Goal: Feedback & Contribution: Contribute content

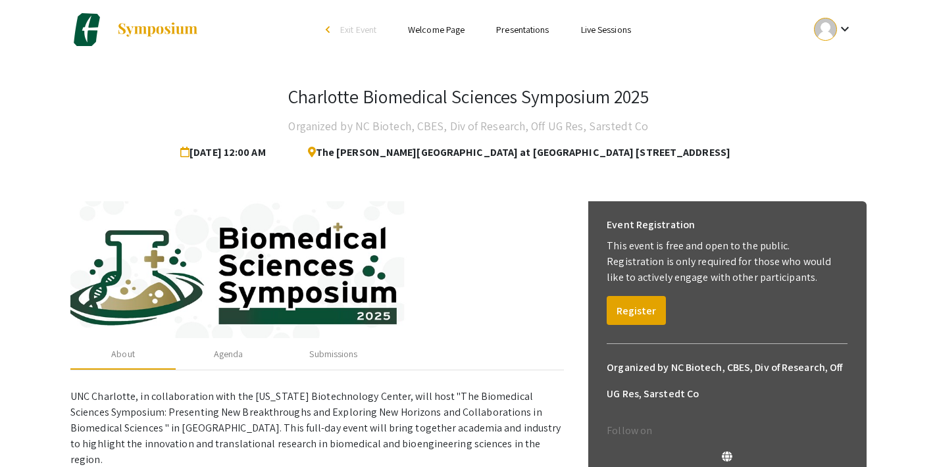
click at [532, 26] on link "Presentations" at bounding box center [522, 30] width 53 height 12
click at [531, 28] on link "Presentations" at bounding box center [522, 30] width 53 height 12
click at [620, 305] on button "Register" at bounding box center [636, 310] width 59 height 29
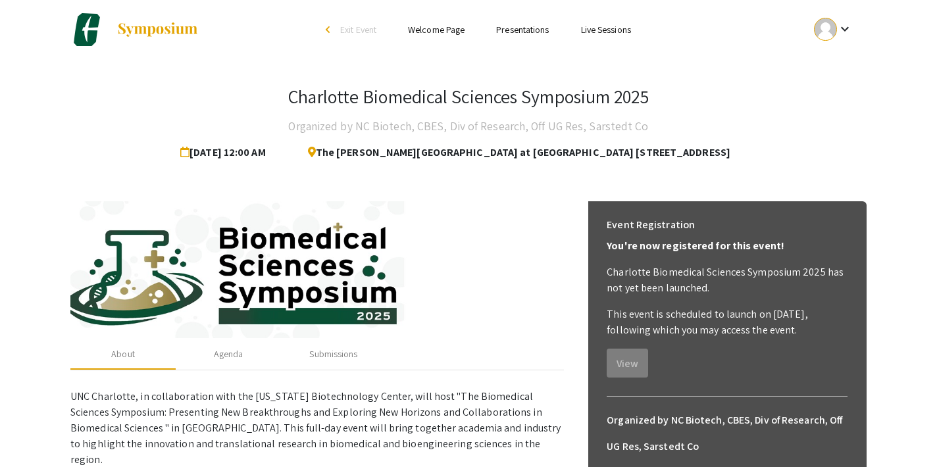
click at [524, 30] on link "Presentations" at bounding box center [522, 30] width 53 height 12
click at [844, 34] on mat-icon "keyboard_arrow_down" at bounding box center [845, 29] width 16 height 16
click at [836, 97] on button "My Submissions" at bounding box center [840, 97] width 81 height 32
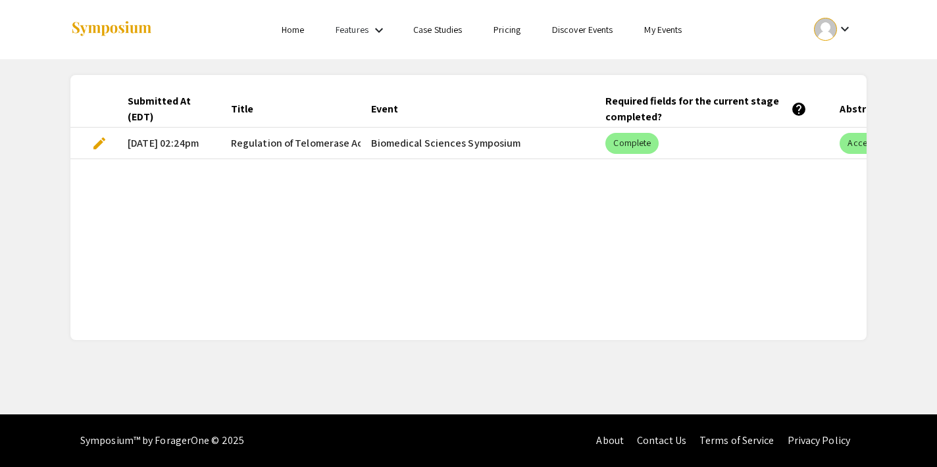
click at [838, 19] on div "keyboard_arrow_down" at bounding box center [833, 29] width 45 height 30
click at [834, 94] on button "My Submissions" at bounding box center [840, 97] width 81 height 32
click at [367, 31] on link "Features" at bounding box center [352, 30] width 33 height 12
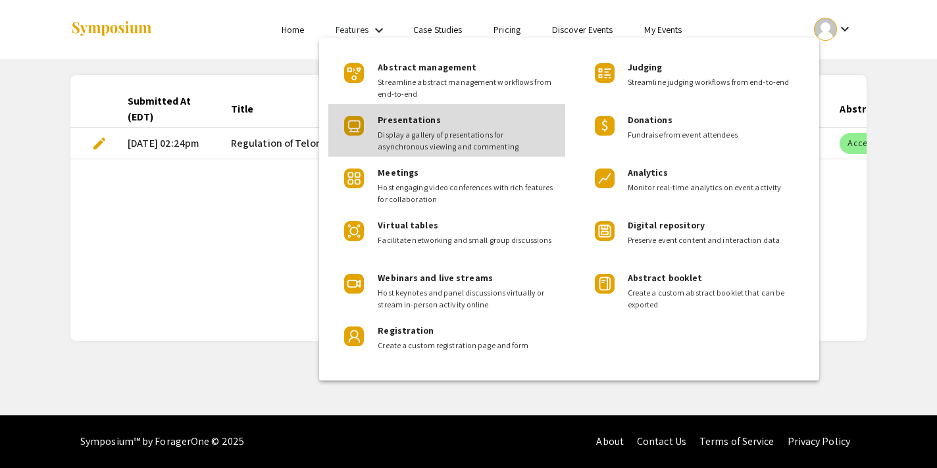
click at [417, 135] on span "Display a gallery of presentations for asynchronous viewing and commenting" at bounding box center [466, 141] width 177 height 24
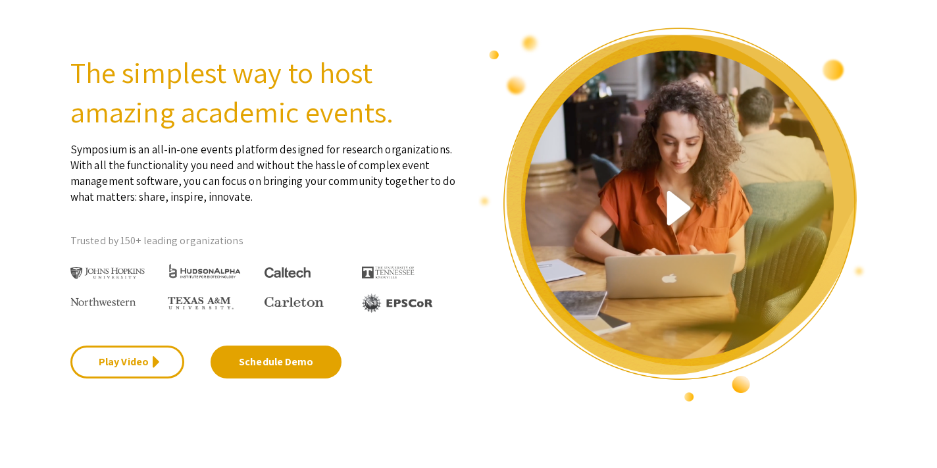
scroll to position [506, 0]
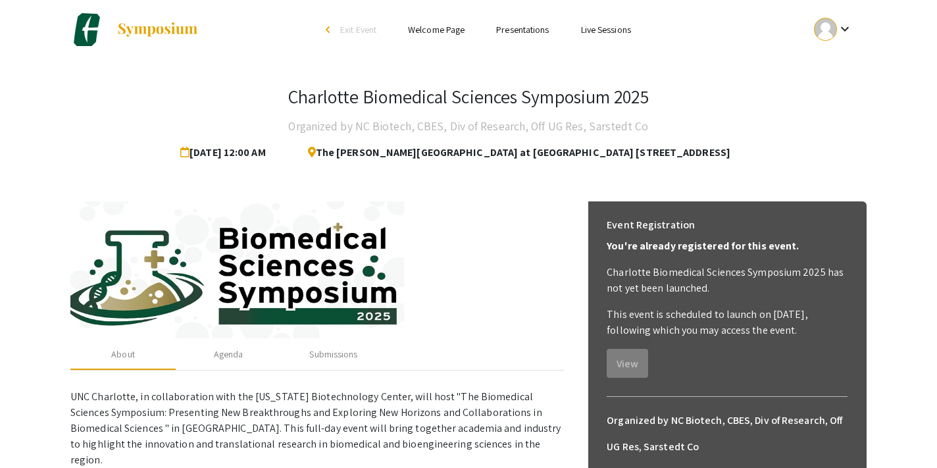
click at [838, 26] on mat-icon "keyboard_arrow_down" at bounding box center [845, 29] width 16 height 16
click at [834, 64] on button "My Account" at bounding box center [840, 65] width 81 height 32
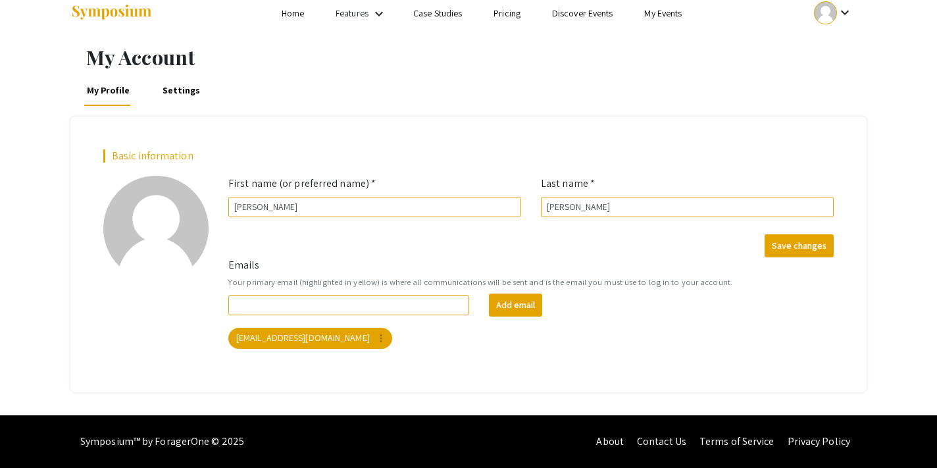
scroll to position [16, 0]
click at [187, 84] on link "Settings" at bounding box center [181, 90] width 43 height 32
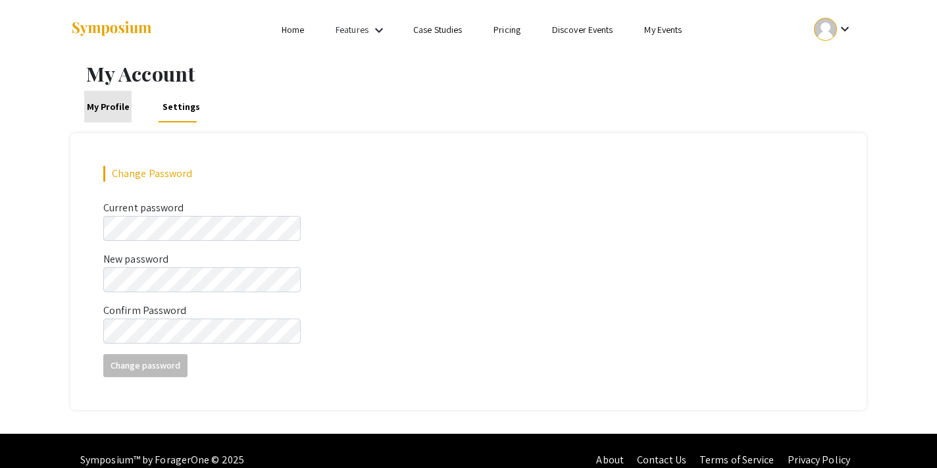
click at [113, 105] on link "My Profile" at bounding box center [107, 107] width 47 height 32
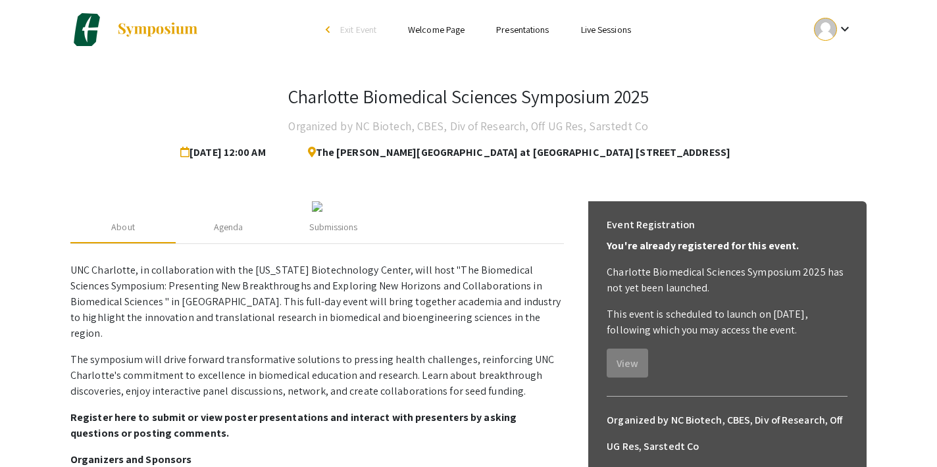
click at [443, 28] on link "Welcome Page" at bounding box center [436, 30] width 57 height 12
click at [336, 99] on h3 "Charlotte Biomedical Sciences Symposium 2025" at bounding box center [468, 97] width 360 height 22
click at [441, 152] on span "The Dubois Center at UNC Charlotte Center City 320 E. 9th Street Charlotte, NC …" at bounding box center [513, 153] width 433 height 26
click at [825, 34] on div at bounding box center [825, 29] width 23 height 23
click at [819, 63] on button "My Account" at bounding box center [840, 65] width 81 height 32
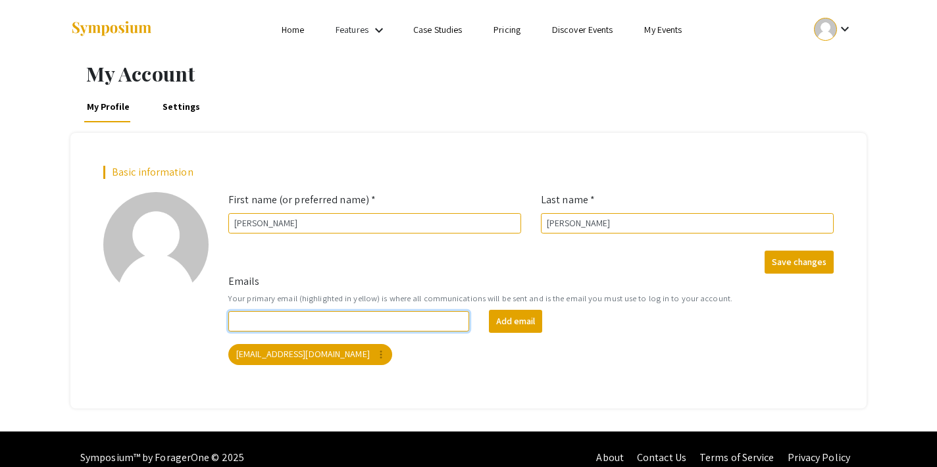
click at [403, 322] on input "Emails" at bounding box center [348, 321] width 241 height 20
type input "[EMAIL_ADDRESS][DOMAIN_NAME]"
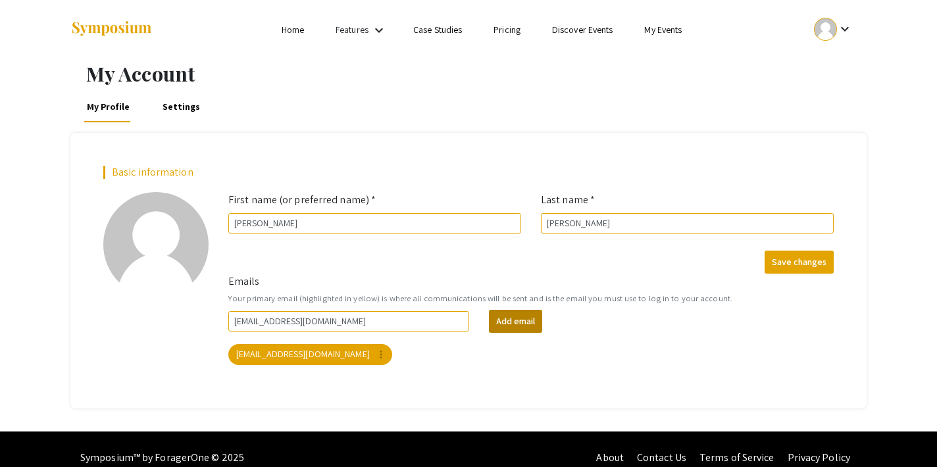
click at [522, 323] on button "Add email" at bounding box center [515, 321] width 53 height 23
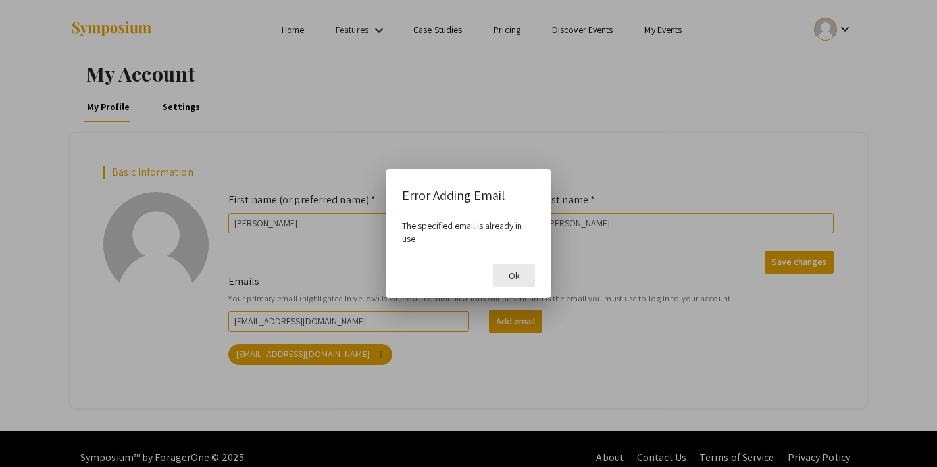
click at [514, 277] on span "Ok" at bounding box center [514, 276] width 11 height 12
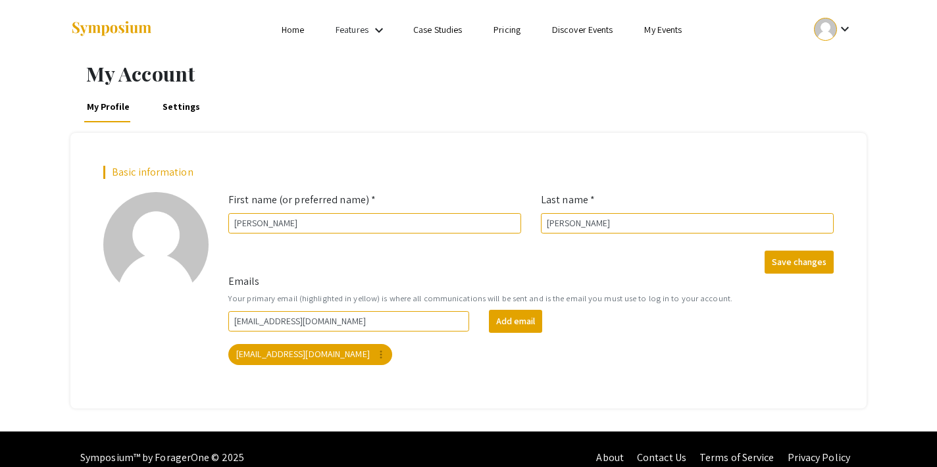
click at [175, 113] on link "Settings" at bounding box center [181, 107] width 43 height 32
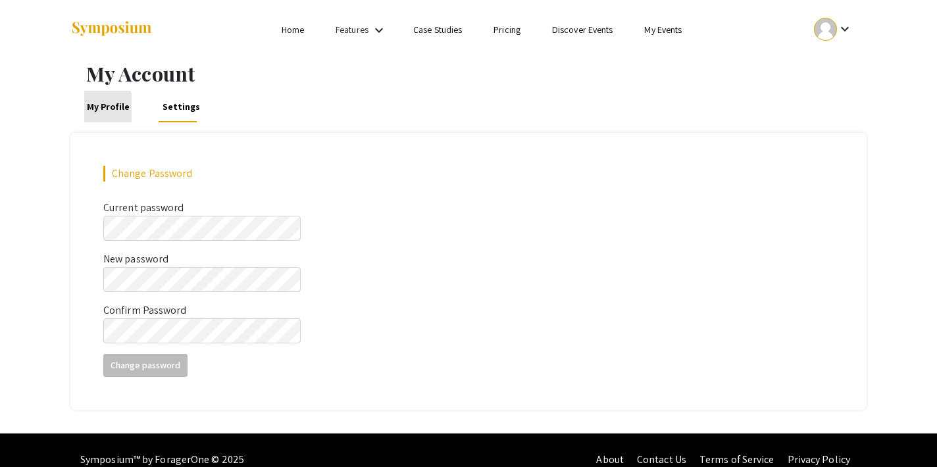
click at [99, 108] on link "My Profile" at bounding box center [107, 107] width 47 height 32
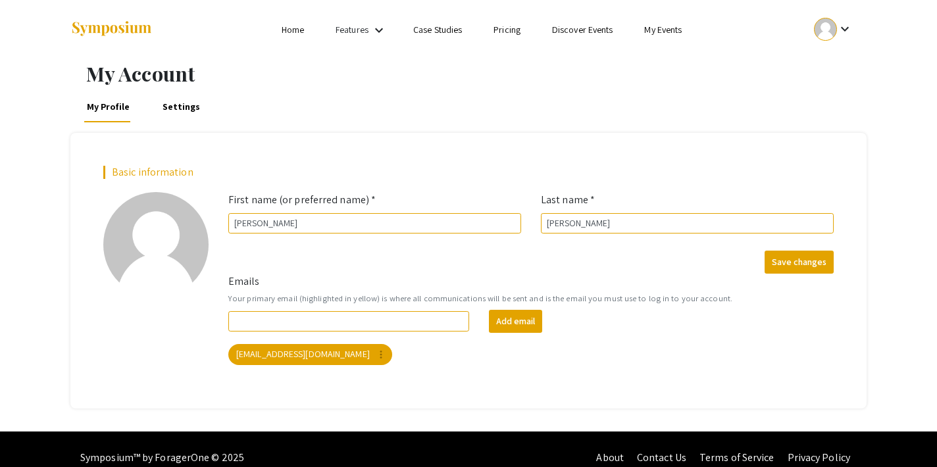
click at [588, 32] on link "Discover Events" at bounding box center [582, 30] width 61 height 12
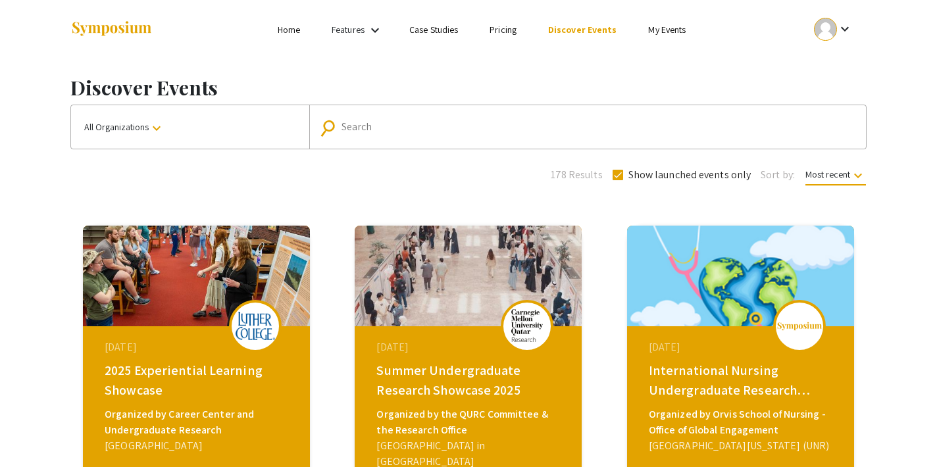
click at [491, 30] on li "Pricing" at bounding box center [503, 30] width 59 height 16
click at [694, 35] on li "My Events" at bounding box center [666, 30] width 69 height 16
click at [664, 35] on link "My Events" at bounding box center [667, 30] width 38 height 12
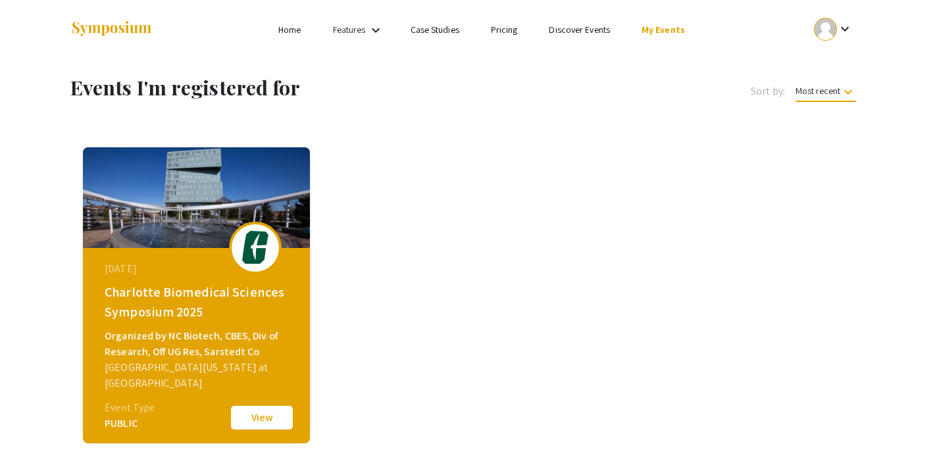
click at [230, 355] on div "Organized by NC Biotech, CBES, Div of Research, Off UG Res, Sarstedt Co" at bounding box center [198, 344] width 187 height 32
click at [224, 284] on div "Charlotte Biomedical Sciences Symposium 2025" at bounding box center [198, 301] width 187 height 39
click at [253, 413] on button "View" at bounding box center [262, 418] width 66 height 28
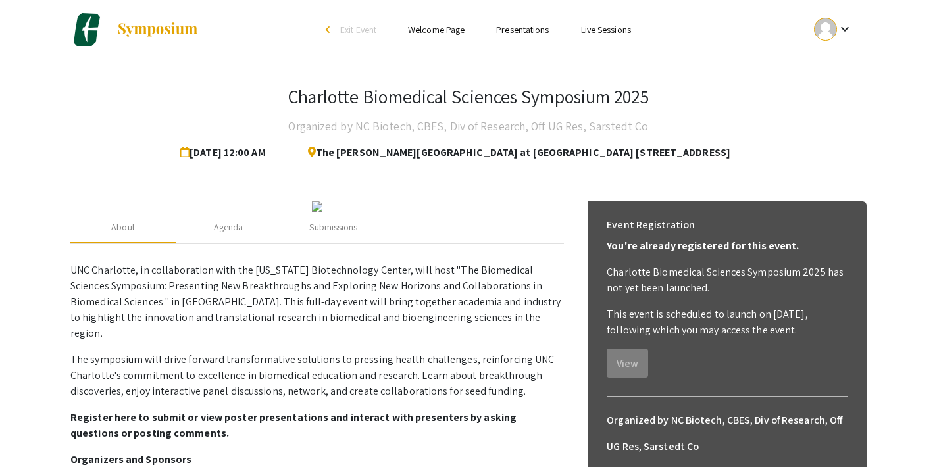
click at [322, 212] on img at bounding box center [317, 206] width 11 height 11
click at [250, 157] on span "Sep 15, 2025 12:00 AM" at bounding box center [225, 153] width 91 height 26
click at [379, 151] on span "The Dubois Center at UNC Charlotte Center City 320 E. 9th Street Charlotte, NC …" at bounding box center [513, 153] width 433 height 26
click at [442, 25] on link "Welcome Page" at bounding box center [436, 30] width 57 height 12
click at [503, 25] on link "Presentations" at bounding box center [522, 30] width 53 height 12
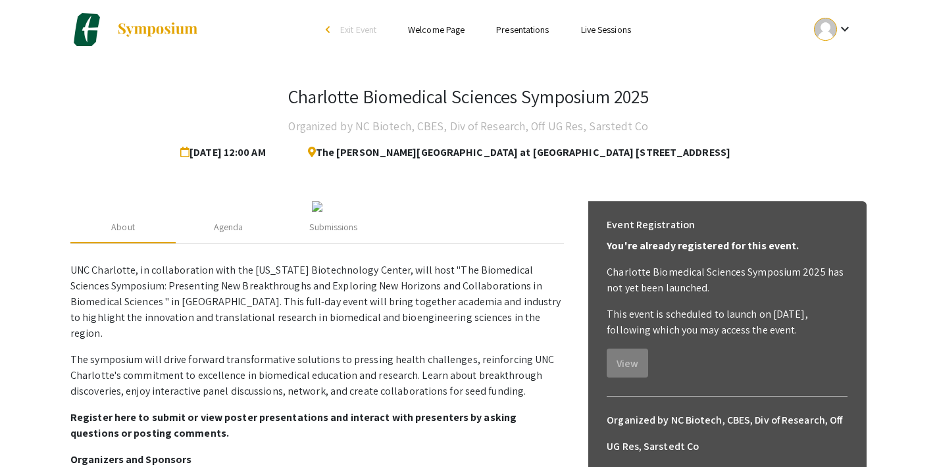
click at [525, 28] on link "Presentations" at bounding box center [522, 30] width 53 height 12
click at [597, 26] on link "Live Sessions" at bounding box center [606, 30] width 50 height 12
click at [173, 27] on img at bounding box center [157, 30] width 82 height 16
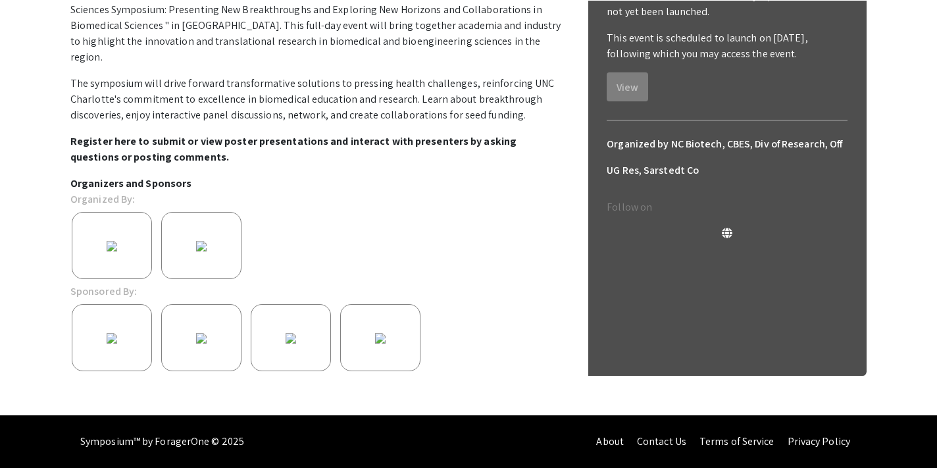
scroll to position [387, 0]
click at [337, 142] on strong "Register here to submit or view poster presentations and interact with presente…" at bounding box center [293, 149] width 446 height 30
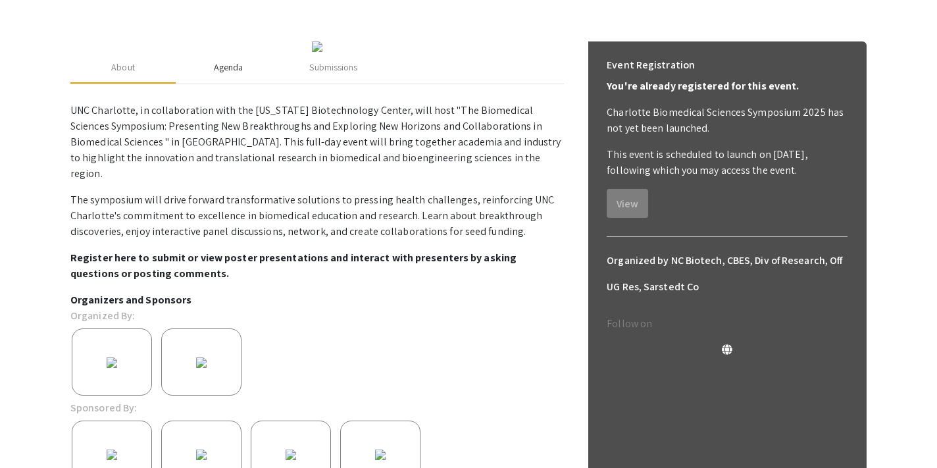
click at [232, 74] on div "Agenda" at bounding box center [229, 68] width 30 height 14
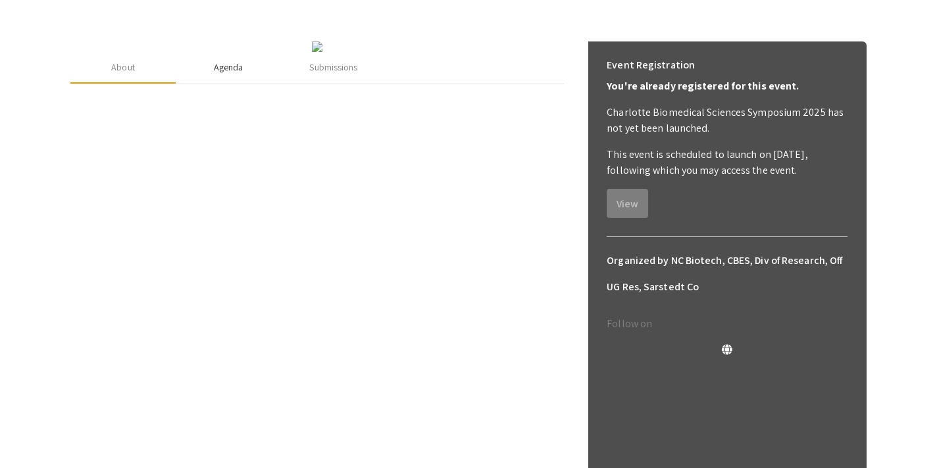
scroll to position [152, 0]
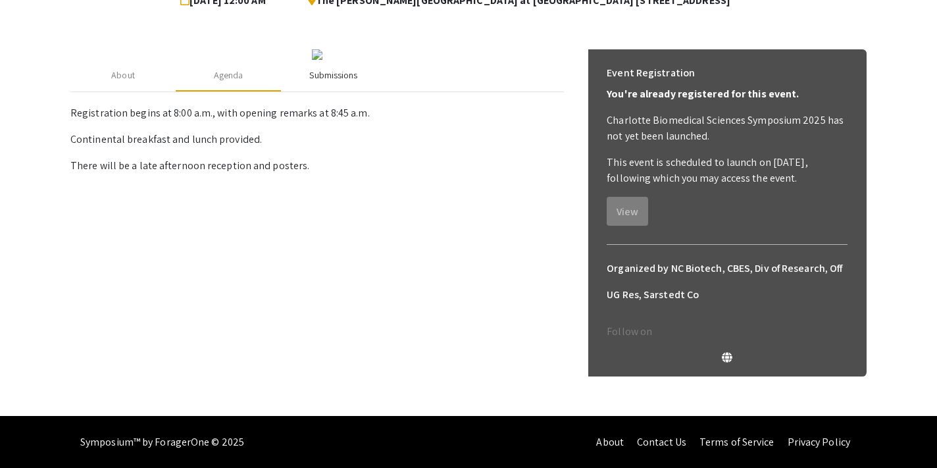
click at [344, 91] on div "Submissions" at bounding box center [333, 76] width 105 height 32
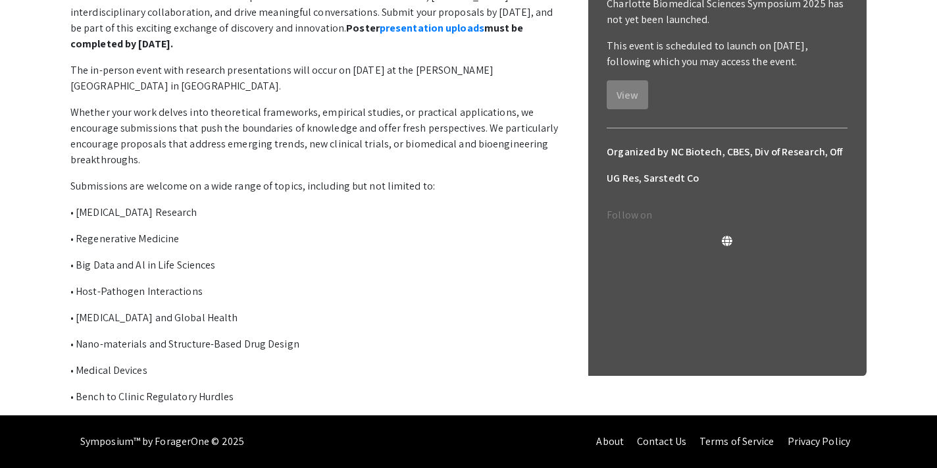
scroll to position [347, 0]
click at [380, 35] on link "presentation uploads" at bounding box center [432, 28] width 105 height 14
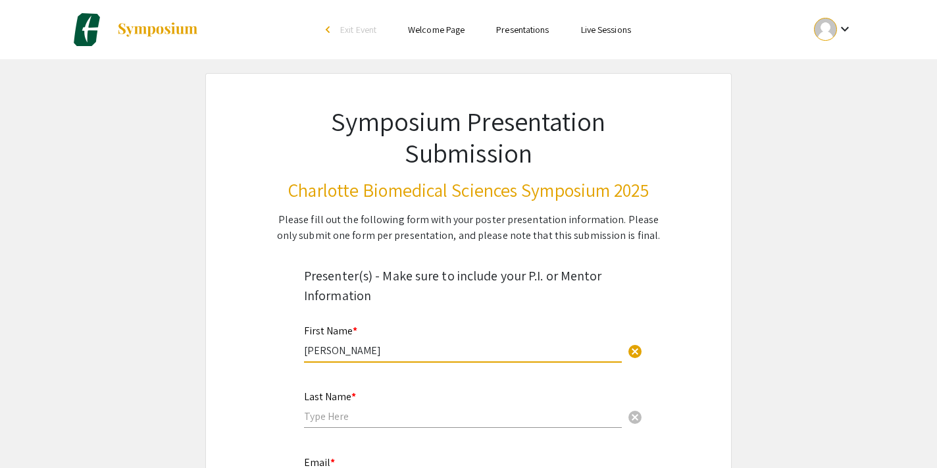
type input "[PERSON_NAME]"
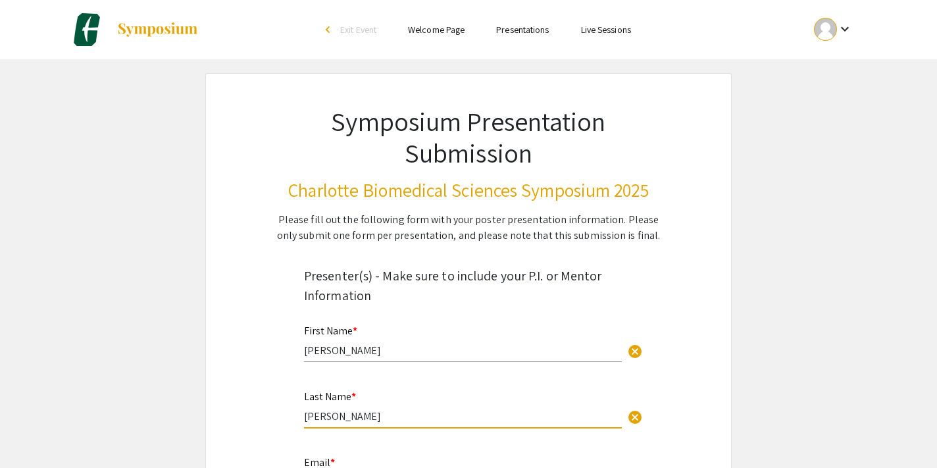
type input "[PERSON_NAME]"
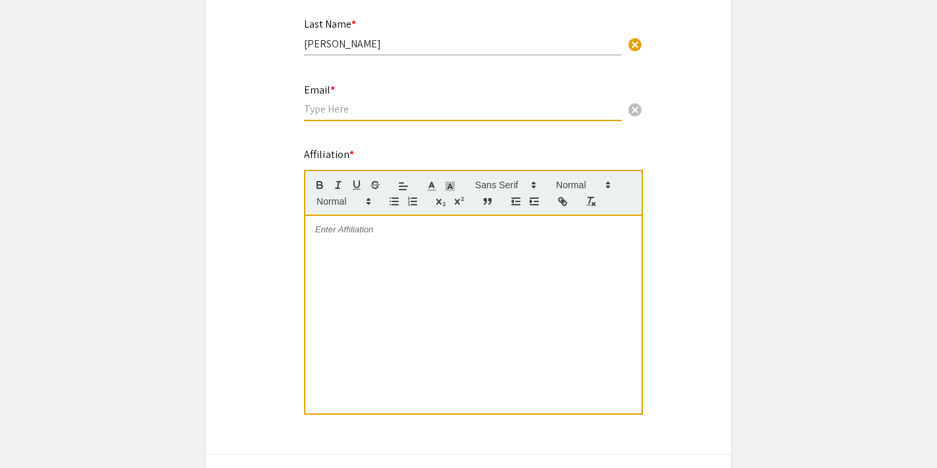
scroll to position [378, 0]
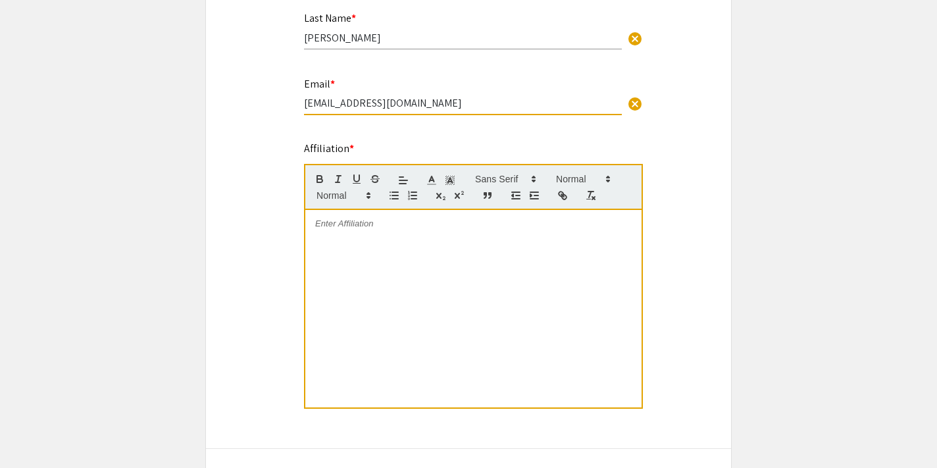
type input "[EMAIL_ADDRESS][DOMAIN_NAME]"
click at [397, 320] on div at bounding box center [473, 308] width 336 height 197
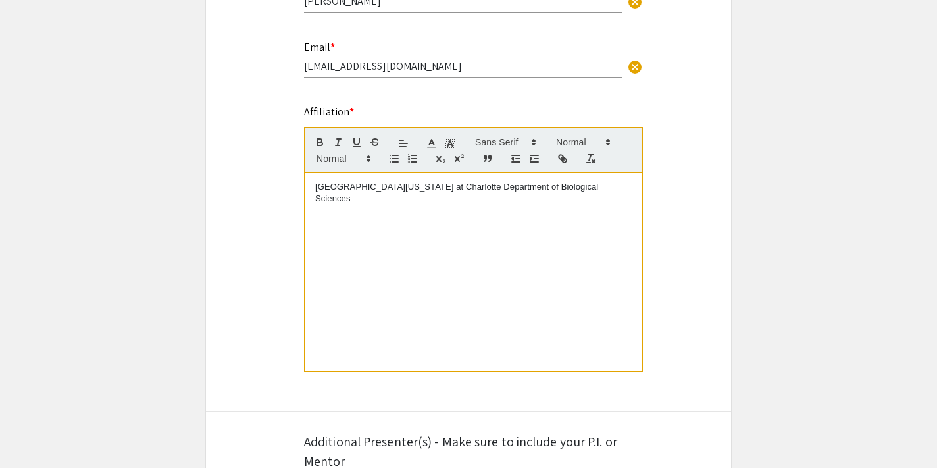
scroll to position [419, 0]
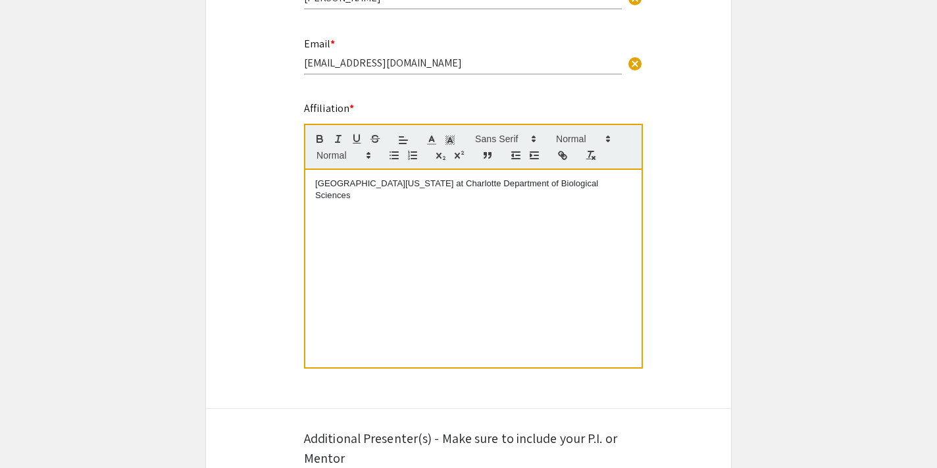
click at [472, 185] on p "[GEOGRAPHIC_DATA][US_STATE] at Charlotte Department of Biological Sciences" at bounding box center [473, 190] width 317 height 24
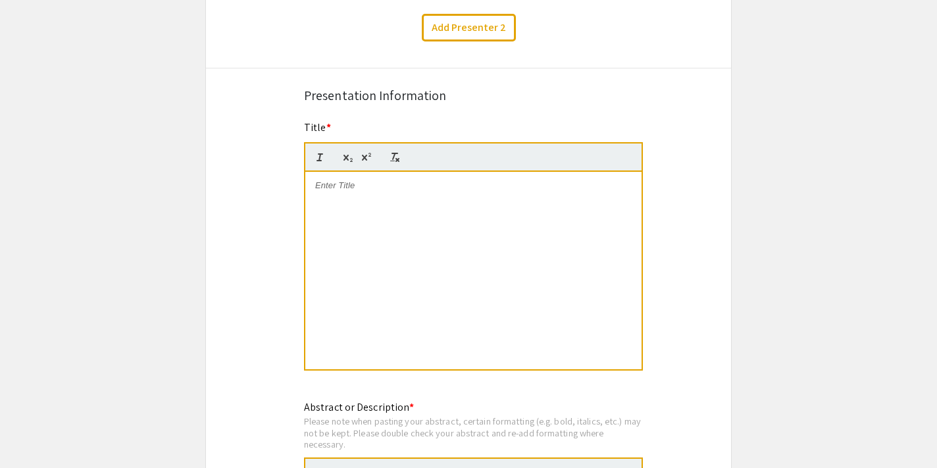
scroll to position [927, 0]
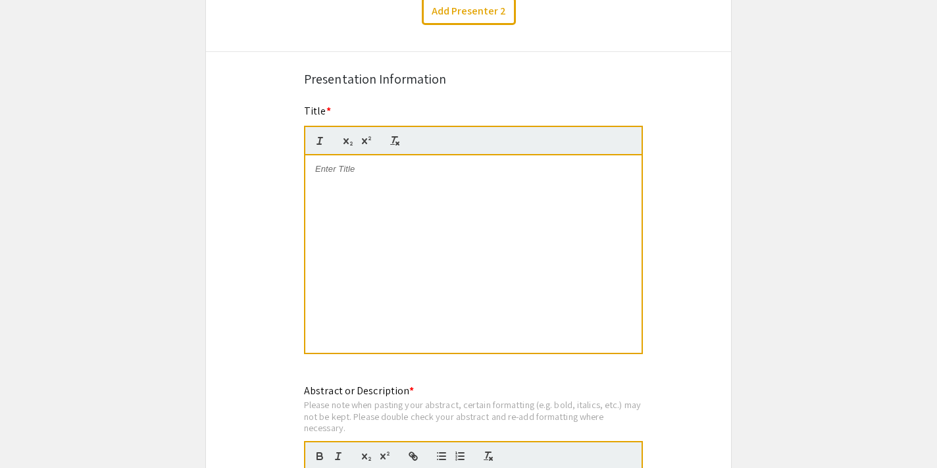
click at [463, 233] on div at bounding box center [473, 253] width 336 height 197
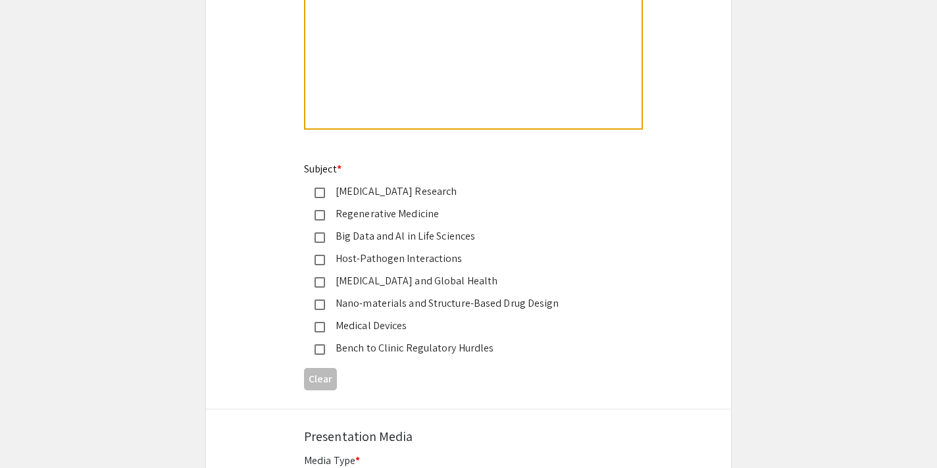
scroll to position [1470, 0]
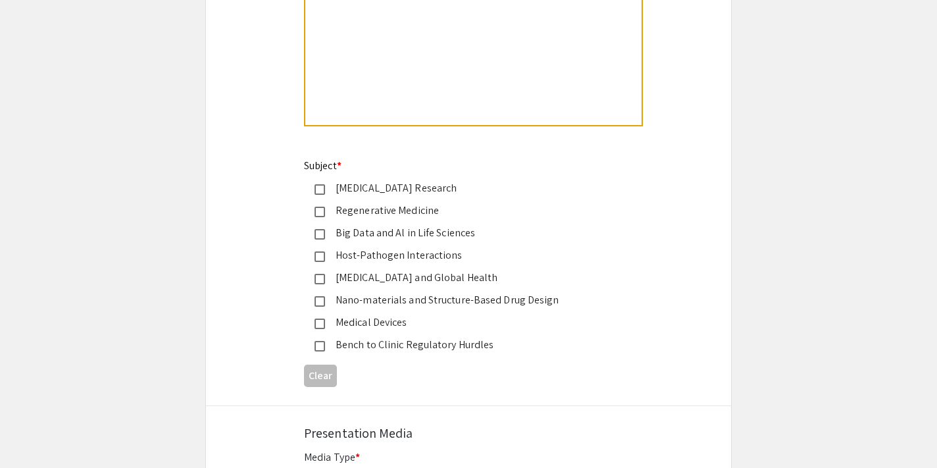
click at [413, 272] on div "[MEDICAL_DATA] and Global Health" at bounding box center [463, 278] width 276 height 16
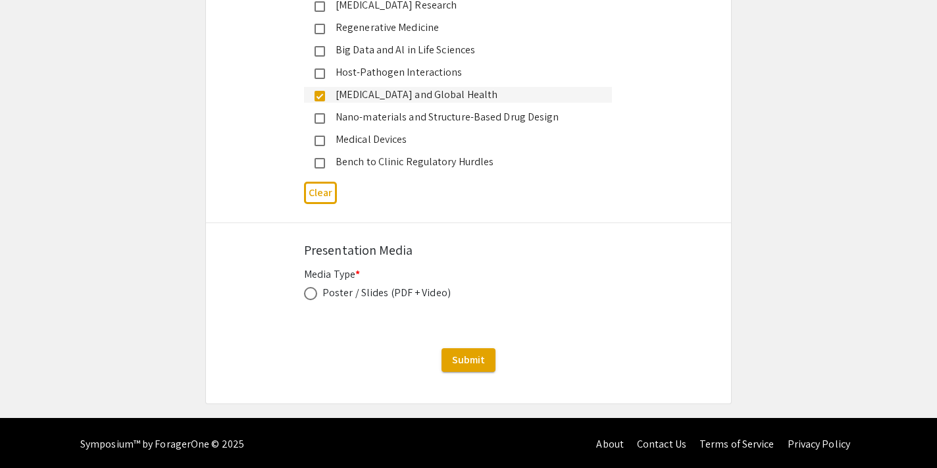
scroll to position [1654, 0]
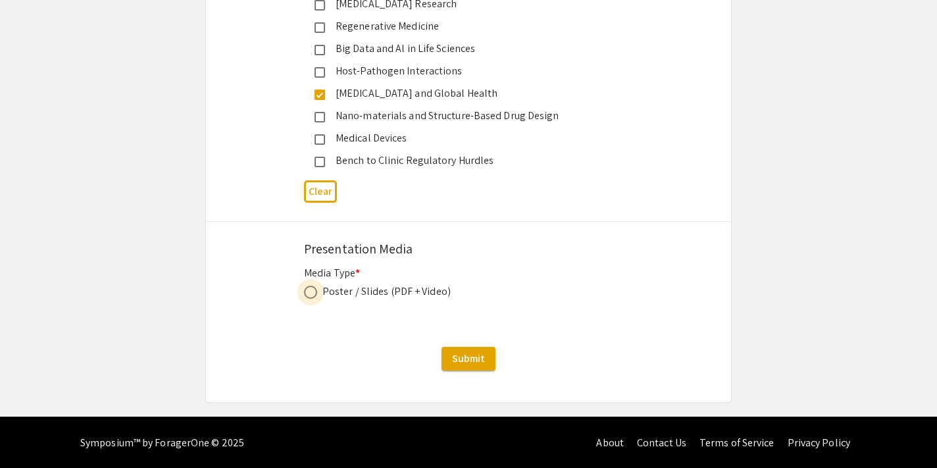
click at [311, 297] on span at bounding box center [310, 292] width 13 height 13
click at [311, 297] on input "radio" at bounding box center [310, 292] width 13 height 13
radio input "true"
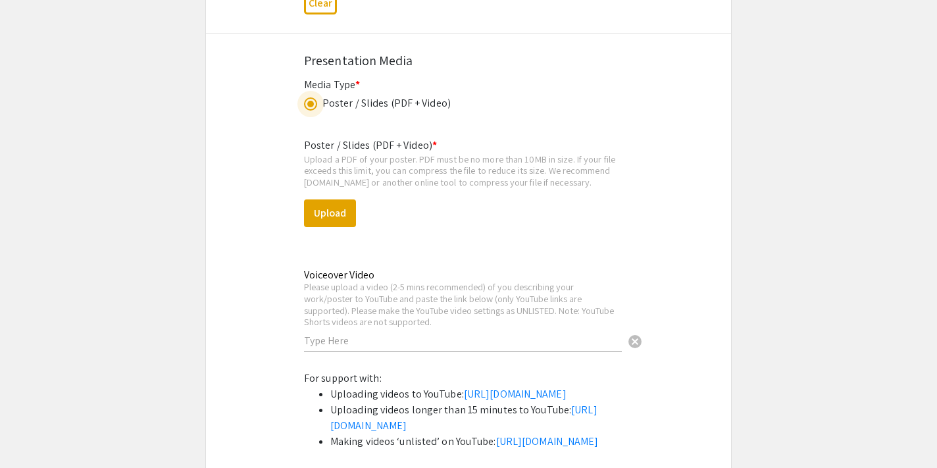
scroll to position [1846, 0]
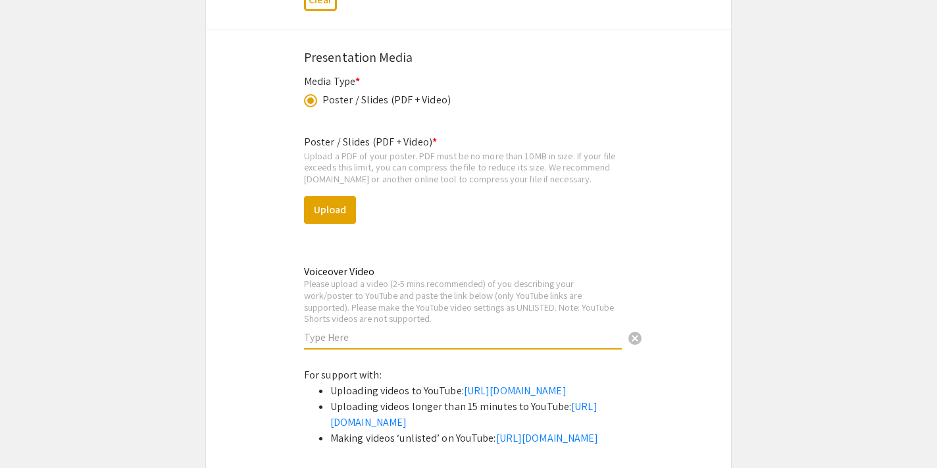
click at [322, 338] on input "text" at bounding box center [463, 337] width 318 height 14
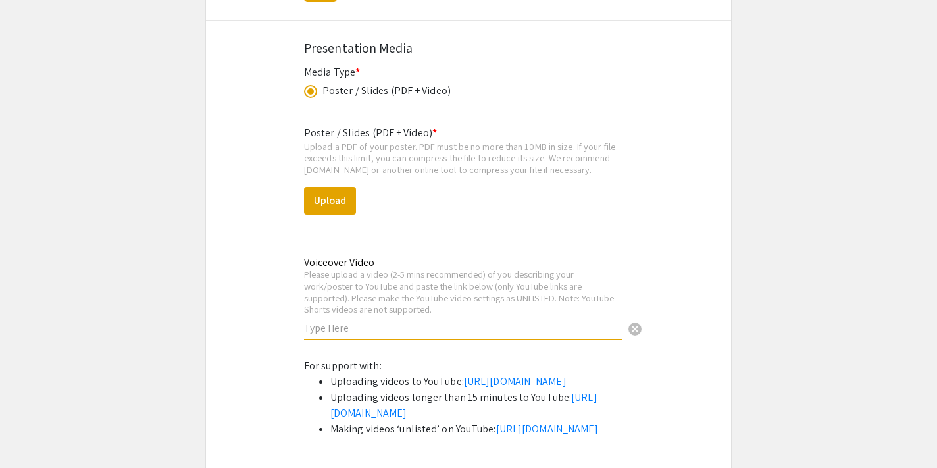
scroll to position [1856, 0]
click at [338, 193] on button "Upload" at bounding box center [330, 200] width 52 height 28
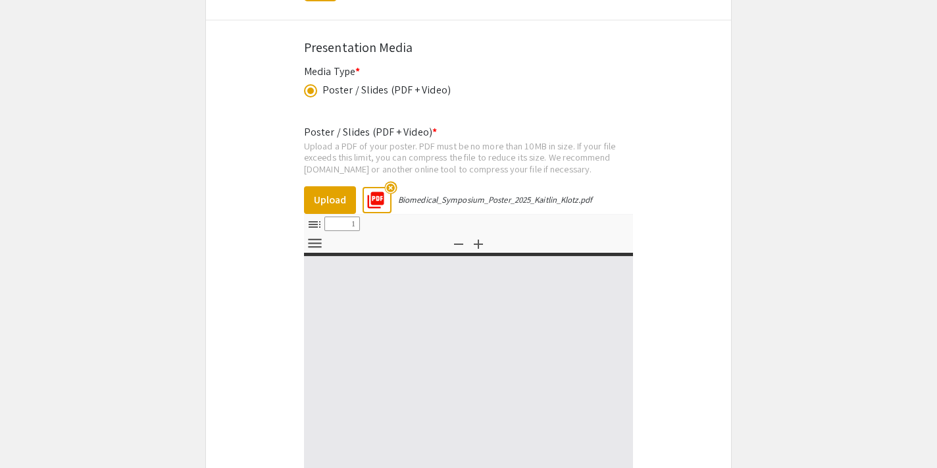
select select "custom"
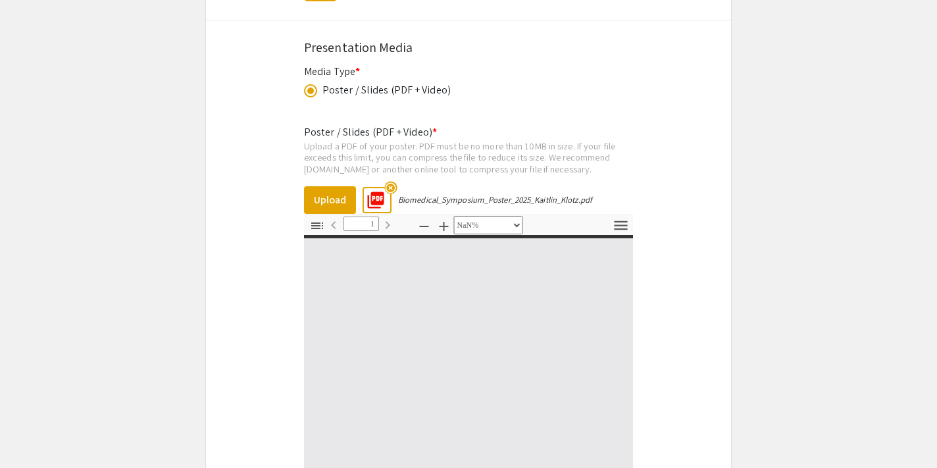
type input "0"
select select "custom"
type input "1"
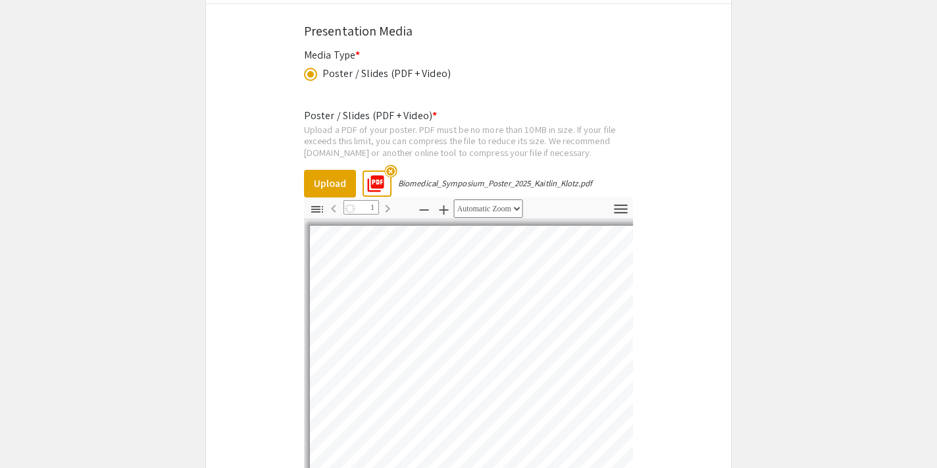
select select "auto"
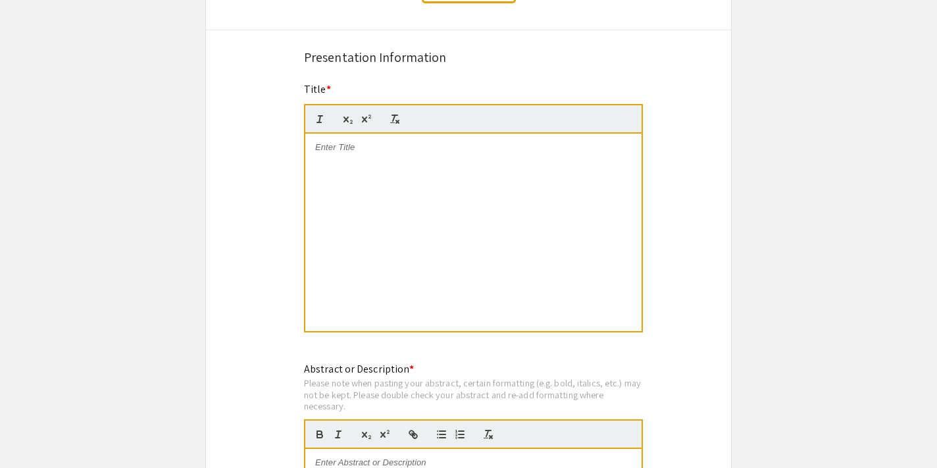
scroll to position [948, 0]
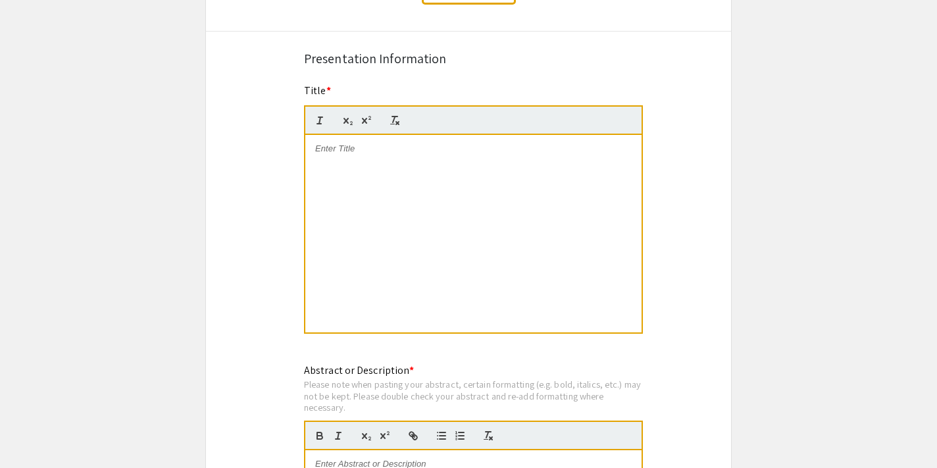
click at [368, 186] on div at bounding box center [473, 233] width 336 height 197
drag, startPoint x: 465, startPoint y: 160, endPoint x: 378, endPoint y: 160, distance: 87.5
click at [378, 160] on p "Determinants of Telomerase RNA-Protein Interactions Critical for Telomere Maint…" at bounding box center [473, 155] width 317 height 24
click at [320, 124] on icon "button" at bounding box center [320, 120] width 12 height 12
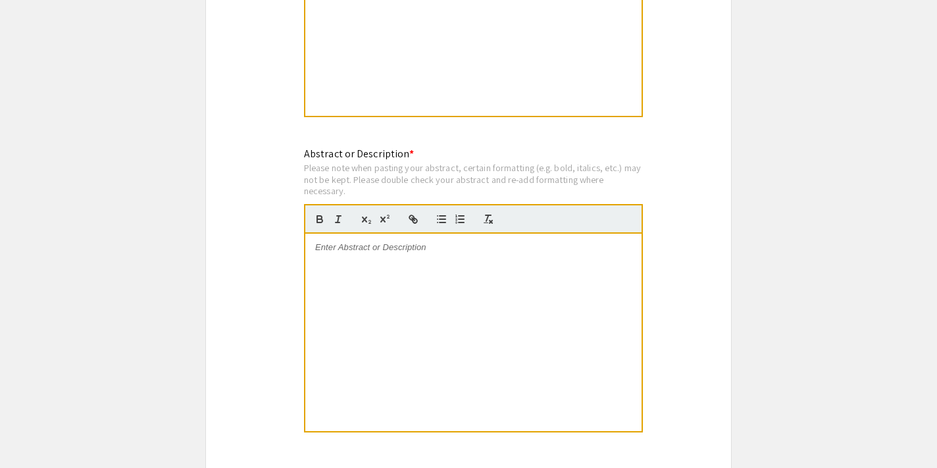
scroll to position [1201, 0]
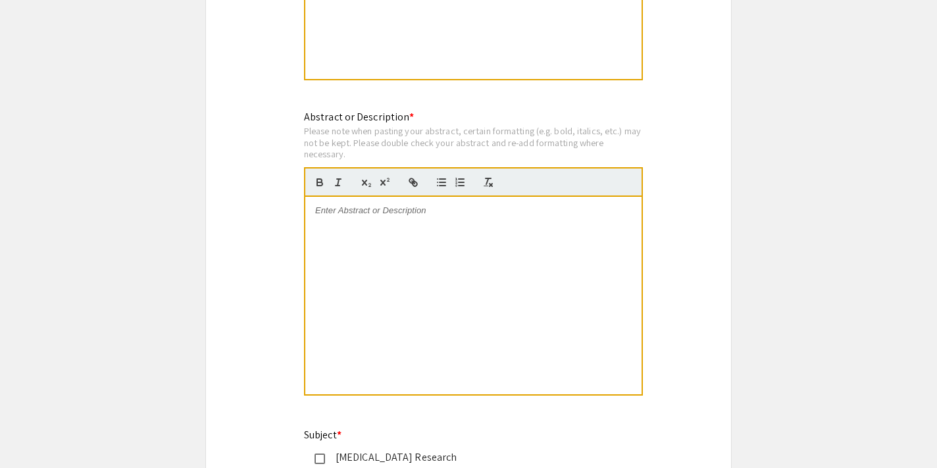
click at [415, 265] on div at bounding box center [473, 295] width 336 height 197
click at [380, 224] on div at bounding box center [473, 295] width 336 height 197
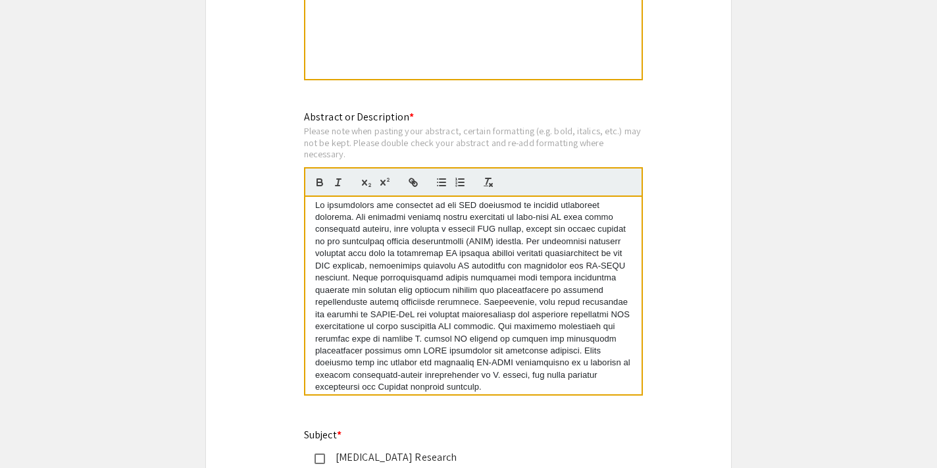
scroll to position [138, 0]
drag, startPoint x: 373, startPoint y: 356, endPoint x: 406, endPoint y: 357, distance: 32.9
click at [406, 357] on p at bounding box center [473, 297] width 317 height 194
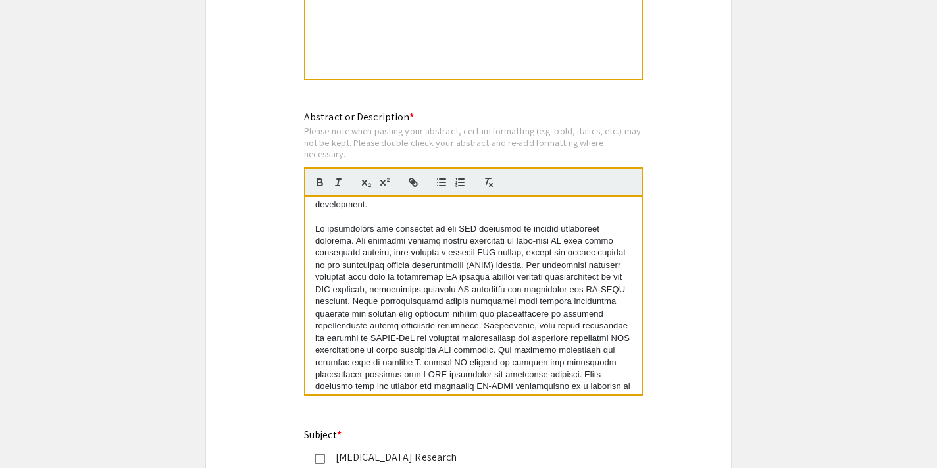
scroll to position [110, 0]
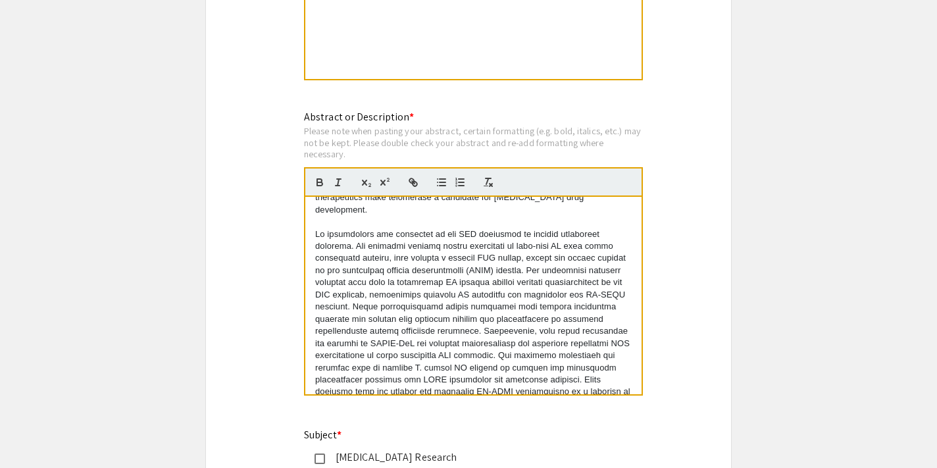
click at [694, 233] on div "Symposium Presentation Submission Charlotte Biomedical Sciences Symposium 2025 …" at bounding box center [468, 203] width 526 height 2662
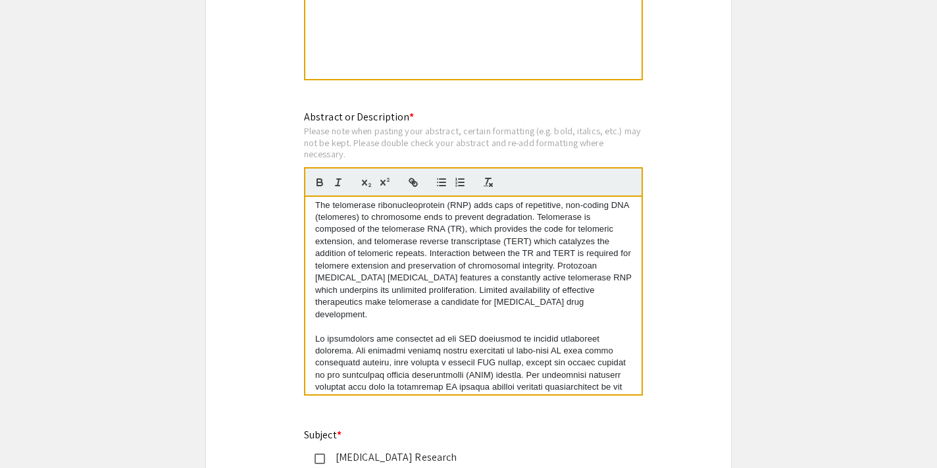
scroll to position [1, 0]
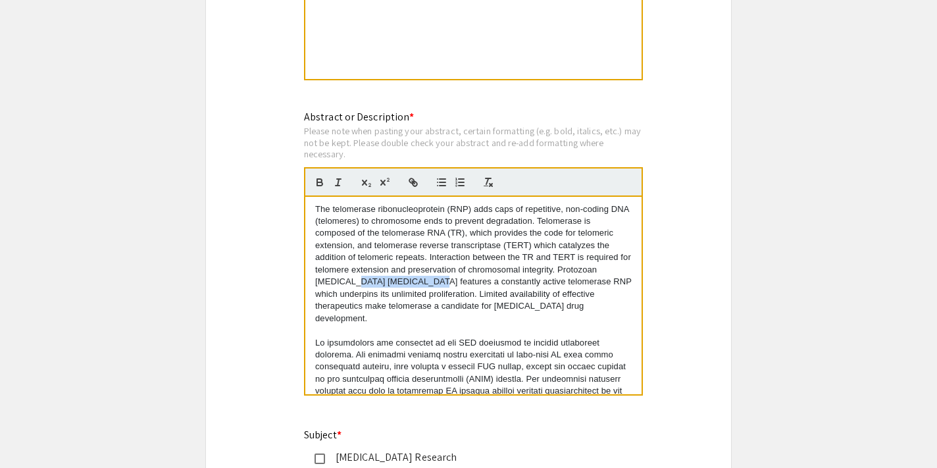
drag, startPoint x: 313, startPoint y: 280, endPoint x: 393, endPoint y: 283, distance: 80.3
click at [393, 283] on div "The telomerase ribonucleoprotein (RNP) adds caps of repetitive, non-coding DNA …" at bounding box center [473, 295] width 336 height 197
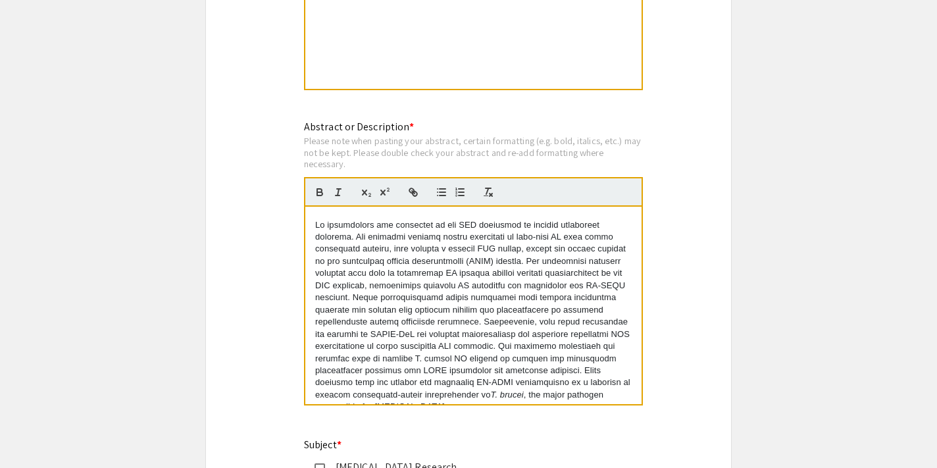
scroll to position [1191, 0]
click at [370, 219] on p "T. [PERSON_NAME] , the major pathogen responsible for [MEDICAL_DATA]." at bounding box center [473, 316] width 317 height 194
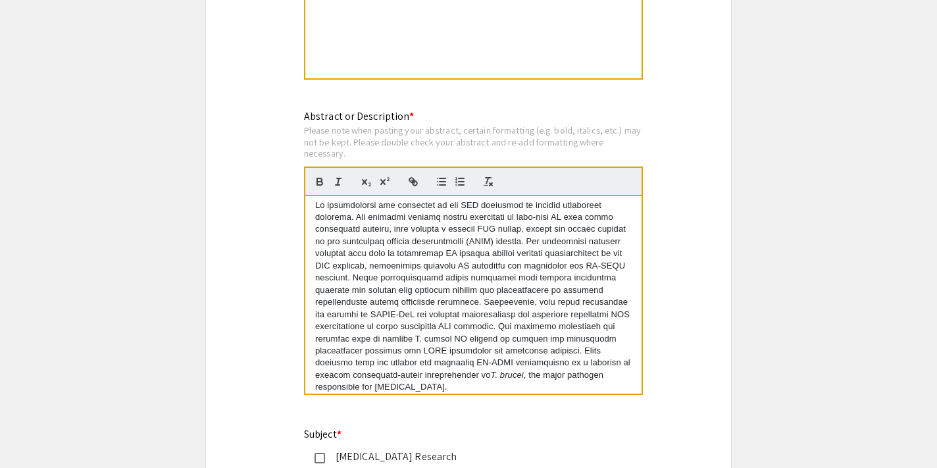
scroll to position [1206, 0]
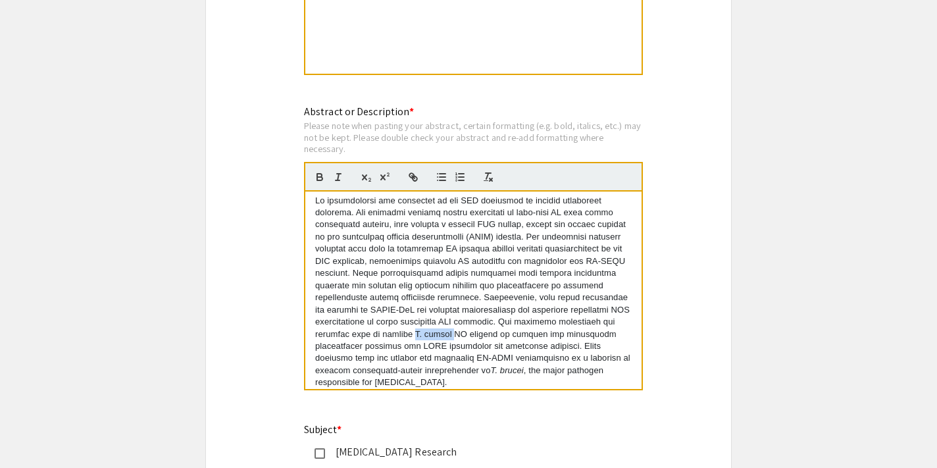
drag, startPoint x: 619, startPoint y: 305, endPoint x: 340, endPoint y: 318, distance: 279.3
click at [340, 318] on p "T. [PERSON_NAME] , the major pathogen responsible for [MEDICAL_DATA]." at bounding box center [473, 292] width 317 height 194
click at [339, 178] on line "button" at bounding box center [338, 177] width 1 height 7
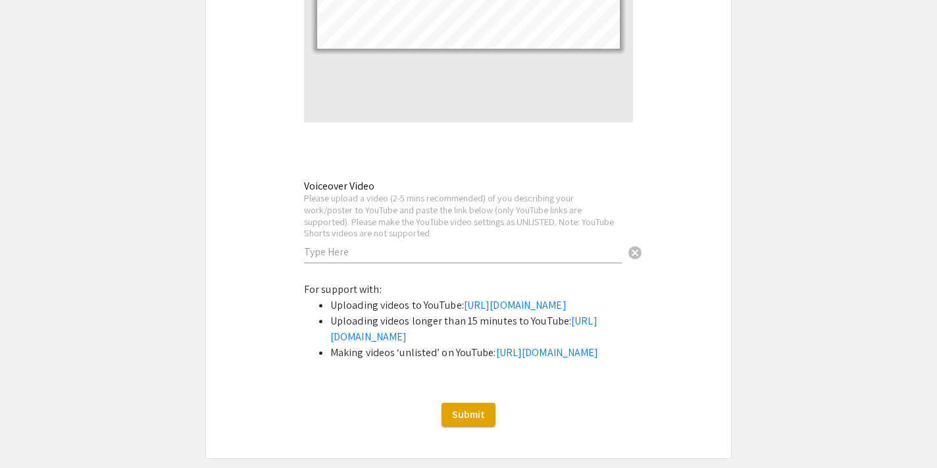
scroll to position [2306, 0]
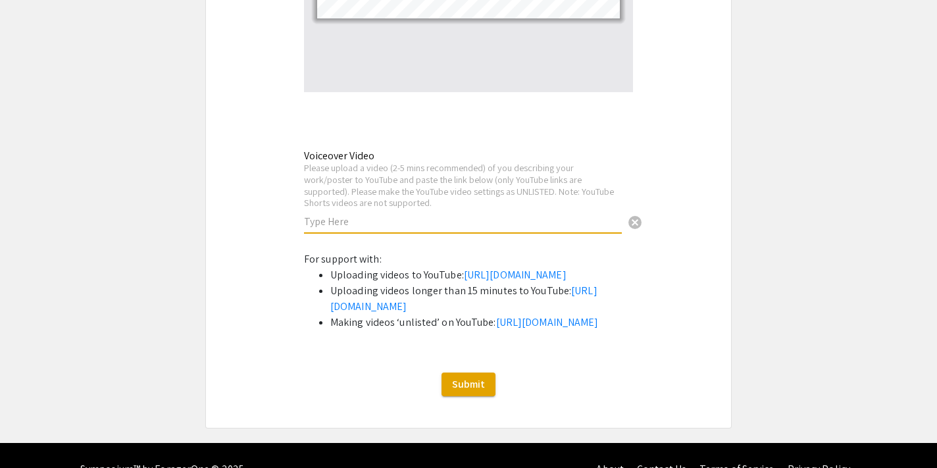
click at [319, 224] on input "text" at bounding box center [463, 222] width 318 height 14
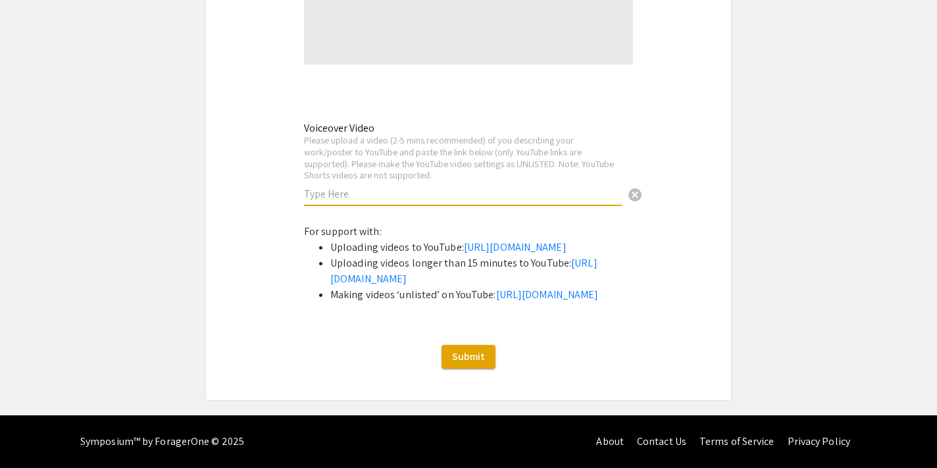
scroll to position [2413, 0]
paste input "[URL][DOMAIN_NAME]"
type input "[URL][DOMAIN_NAME]"
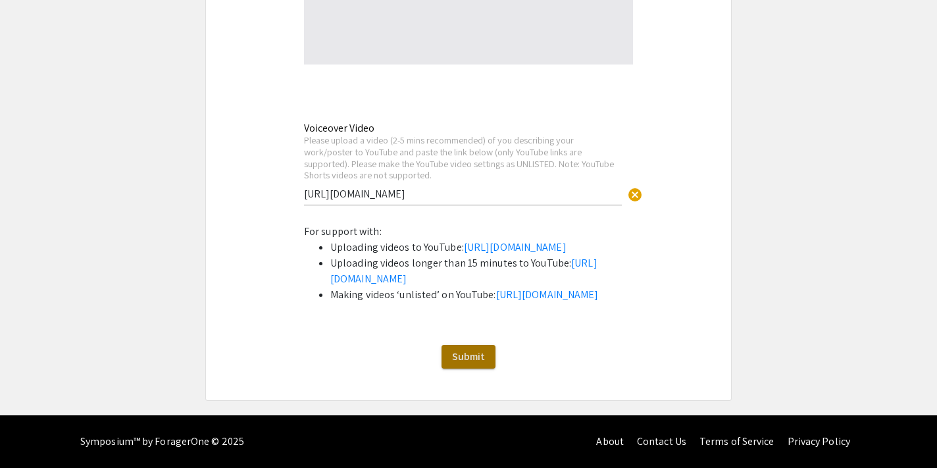
click at [471, 359] on span "Submit" at bounding box center [468, 356] width 33 height 14
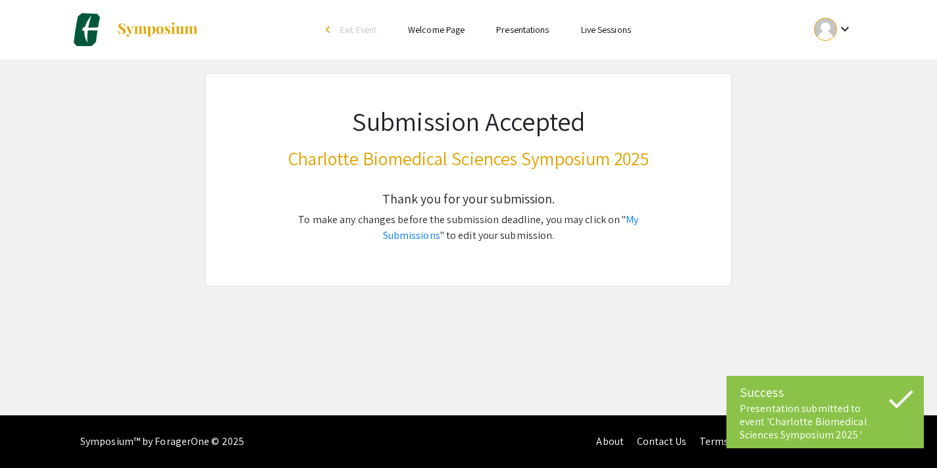
scroll to position [740, 0]
